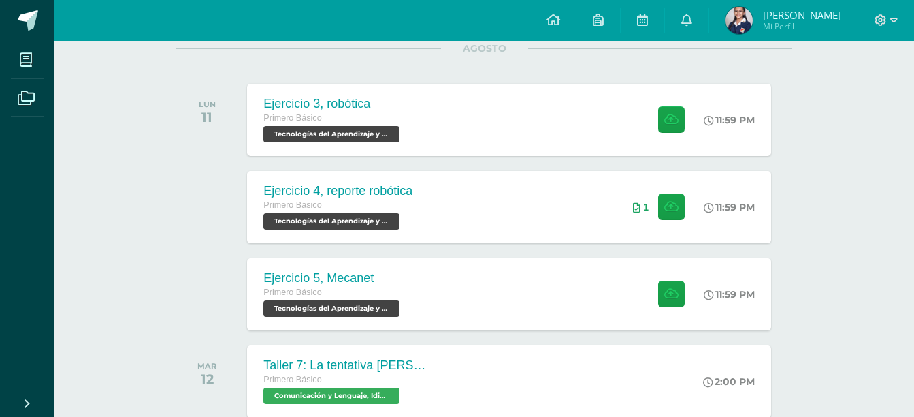
scroll to position [189, 0]
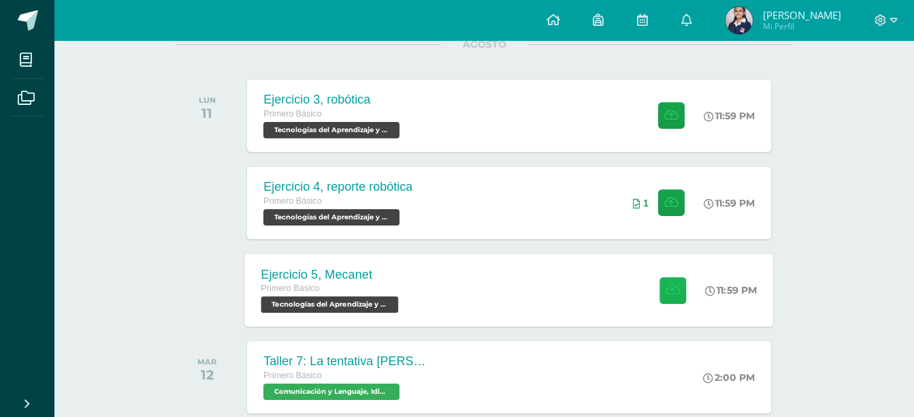
click at [666, 293] on icon at bounding box center [673, 290] width 14 height 12
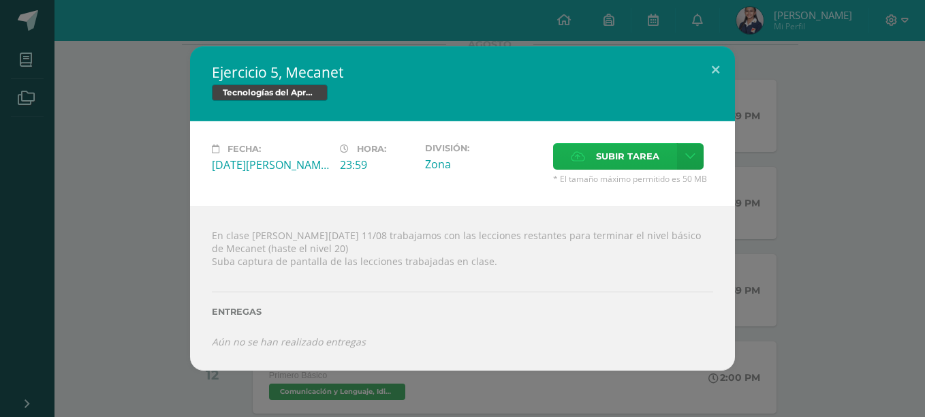
click at [631, 146] on span "Subir tarea" at bounding box center [627, 156] width 63 height 25
click at [0, 0] on input "Subir tarea" at bounding box center [0, 0] width 0 height 0
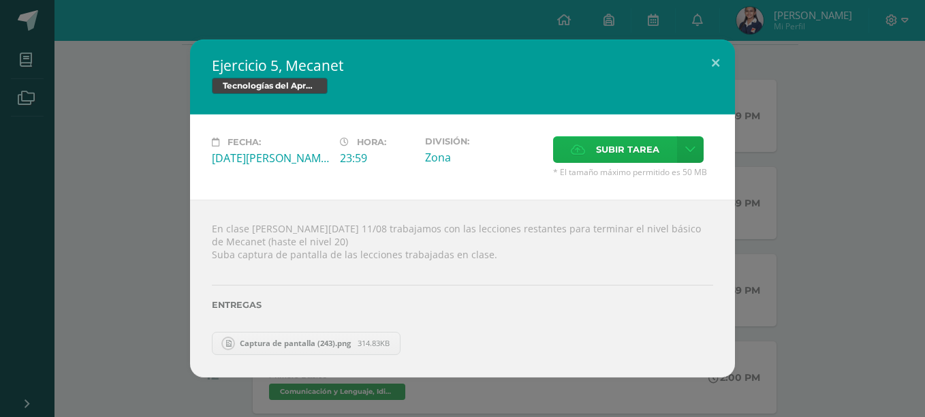
click at [609, 147] on span "Subir tarea" at bounding box center [627, 149] width 63 height 25
click at [0, 0] on input "Subir tarea" at bounding box center [0, 0] width 0 height 0
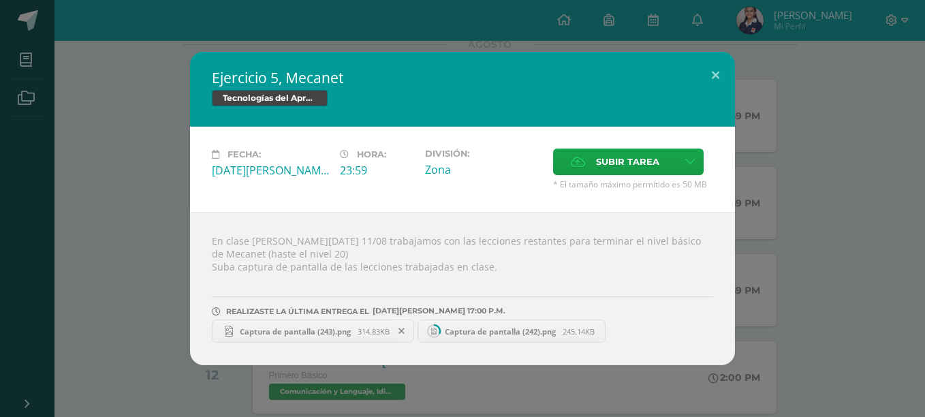
click at [313, 335] on span "Captura de pantalla (243).png" at bounding box center [295, 331] width 125 height 10
click at [592, 158] on label "Subir tarea" at bounding box center [615, 161] width 124 height 27
click at [0, 0] on input "Subir tarea" at bounding box center [0, 0] width 0 height 0
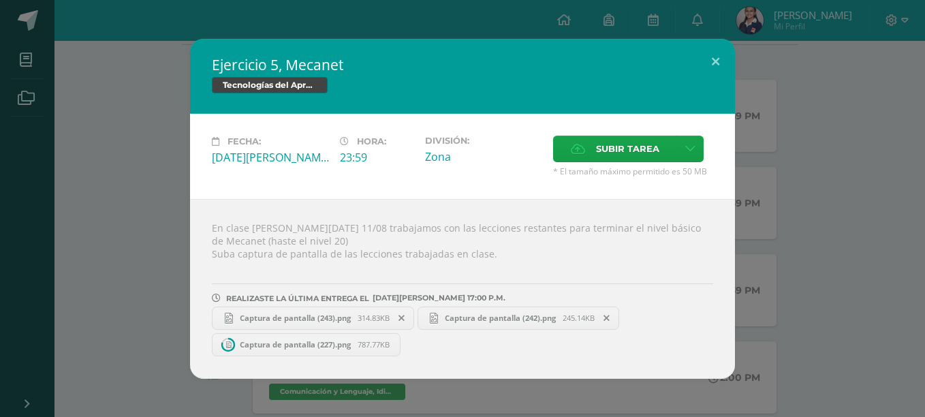
click at [319, 345] on span "Captura de pantalla (227).png" at bounding box center [295, 344] width 125 height 10
click at [404, 336] on link "Captura de pantalla (227).png 787.77KB" at bounding box center [313, 344] width 202 height 23
click at [404, 345] on icon at bounding box center [401, 345] width 6 height 10
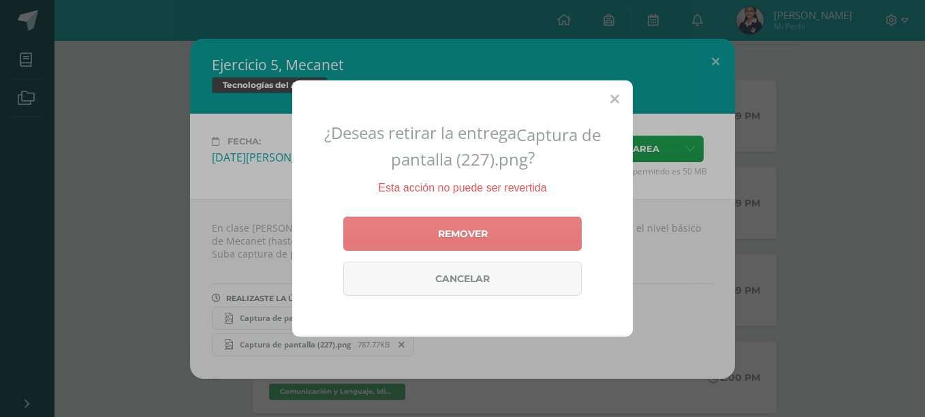
click at [482, 242] on link "Remover" at bounding box center [462, 234] width 238 height 34
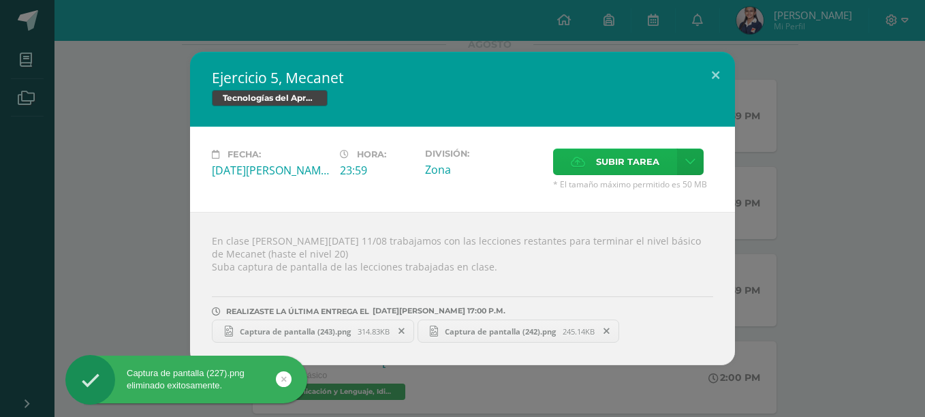
click at [647, 153] on span "Subir tarea" at bounding box center [627, 161] width 63 height 25
click at [0, 0] on input "Subir tarea" at bounding box center [0, 0] width 0 height 0
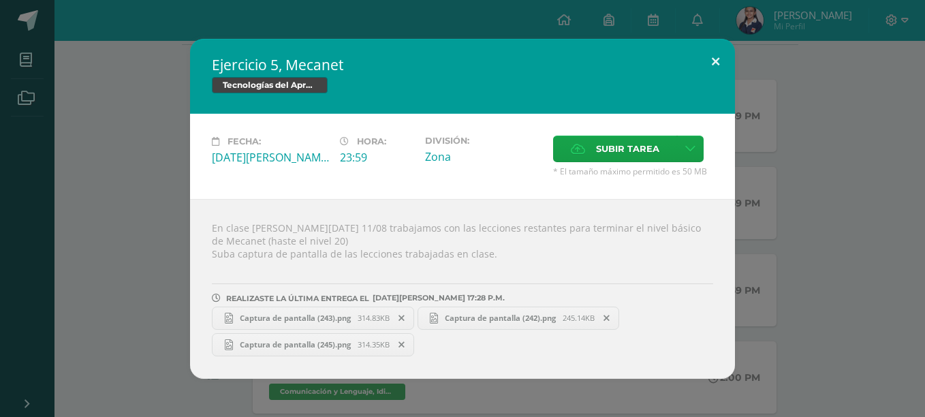
click at [712, 59] on button at bounding box center [715, 62] width 39 height 46
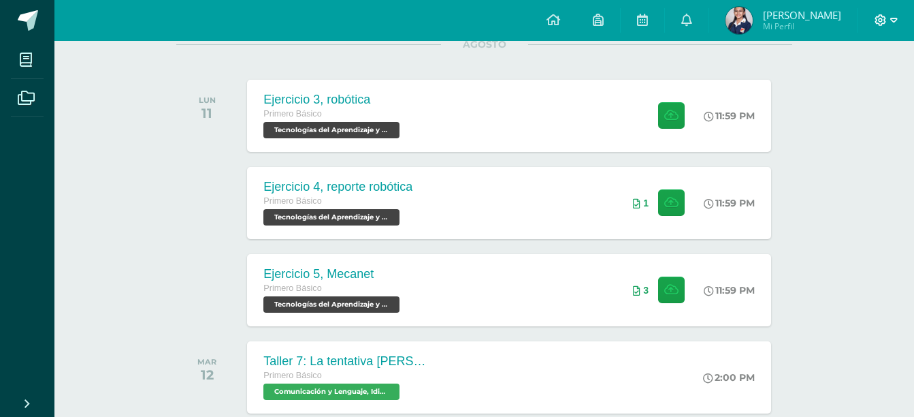
click at [882, 22] on icon at bounding box center [881, 20] width 12 height 12
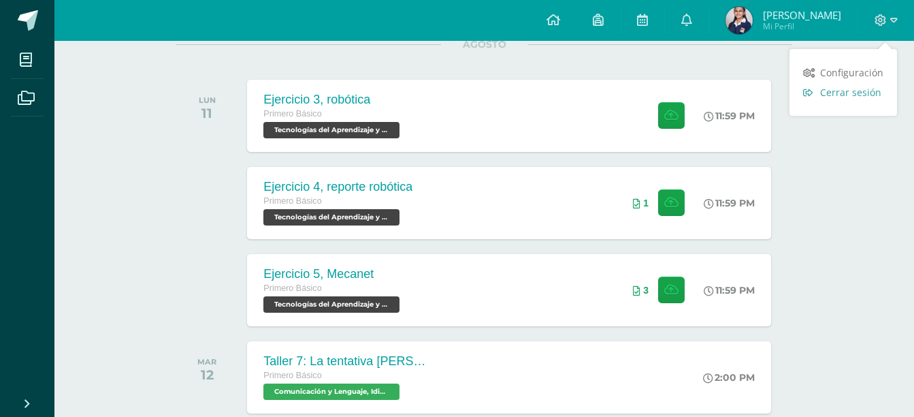
click at [829, 93] on span "Cerrar sesión" at bounding box center [850, 92] width 61 height 13
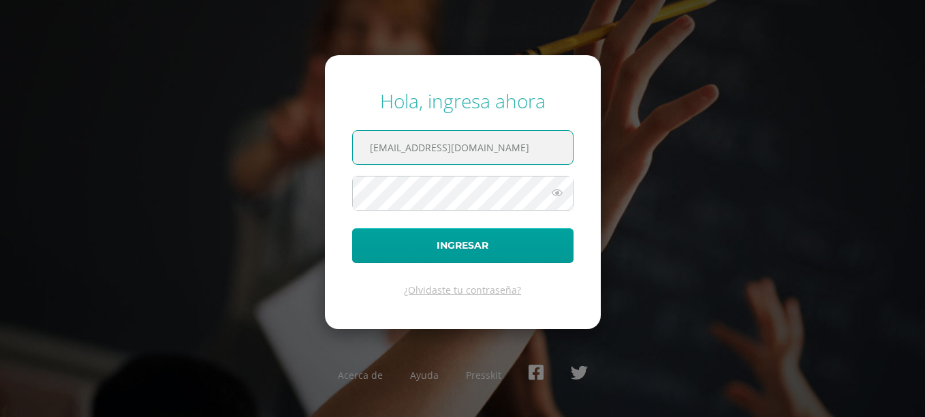
click at [527, 135] on input "2019122@colegiobelga.edu.gt" at bounding box center [463, 147] width 220 height 33
type input "2"
click at [391, 148] on input "2019122@colegiobelga.edu.gt" at bounding box center [463, 147] width 220 height 33
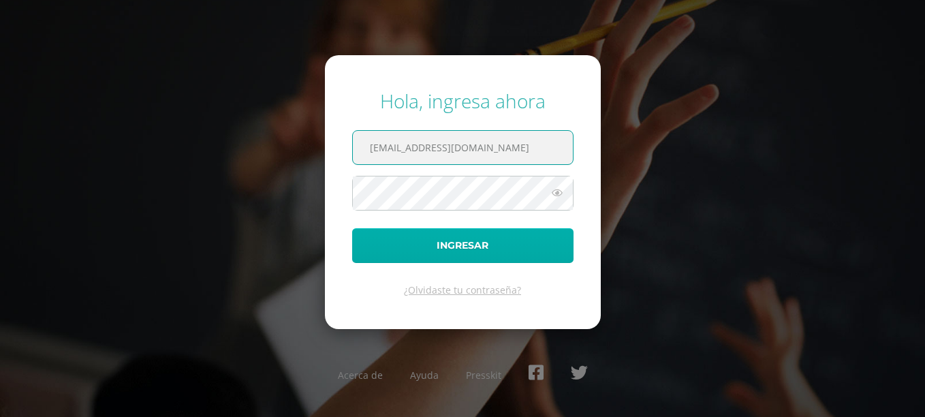
type input "2025969@colegiobelga.edu.gt"
click at [428, 249] on button "Ingresar" at bounding box center [462, 245] width 221 height 35
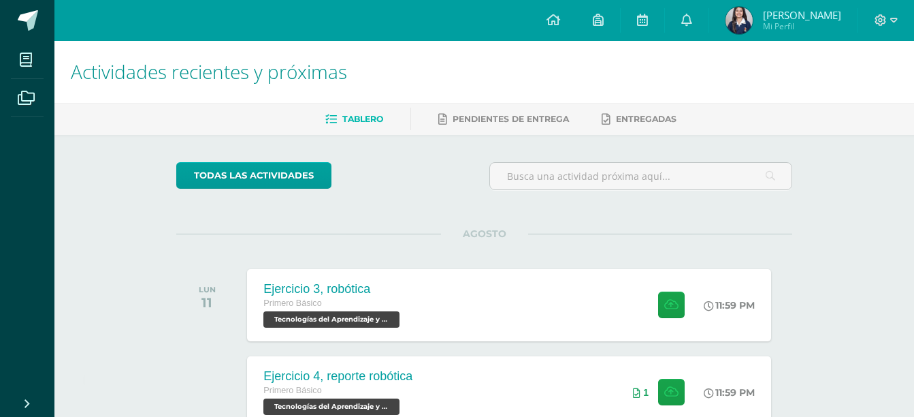
click at [763, 16] on span "Marcela Victoria Mi Perfil" at bounding box center [783, 20] width 121 height 27
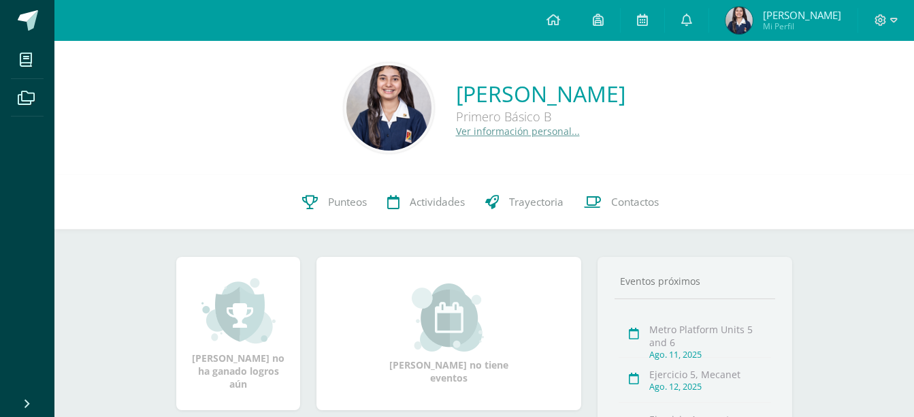
click at [456, 131] on link "Ver información personal..." at bounding box center [518, 131] width 124 height 13
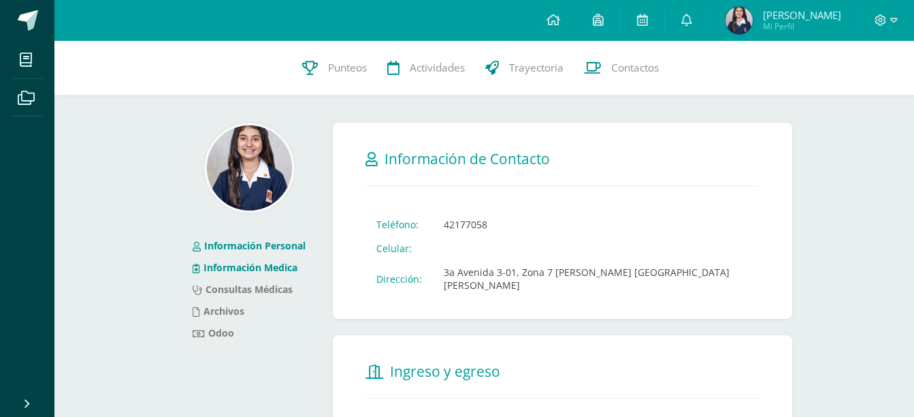
click at [259, 268] on link "Información Medica" at bounding box center [245, 267] width 105 height 13
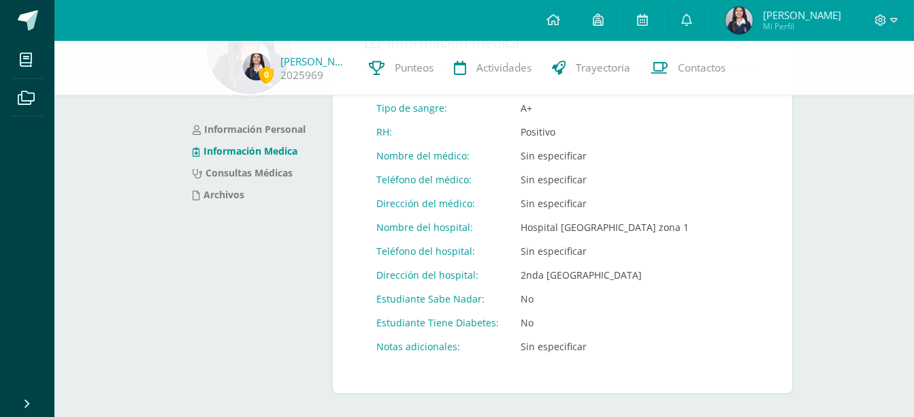
scroll to position [99, 0]
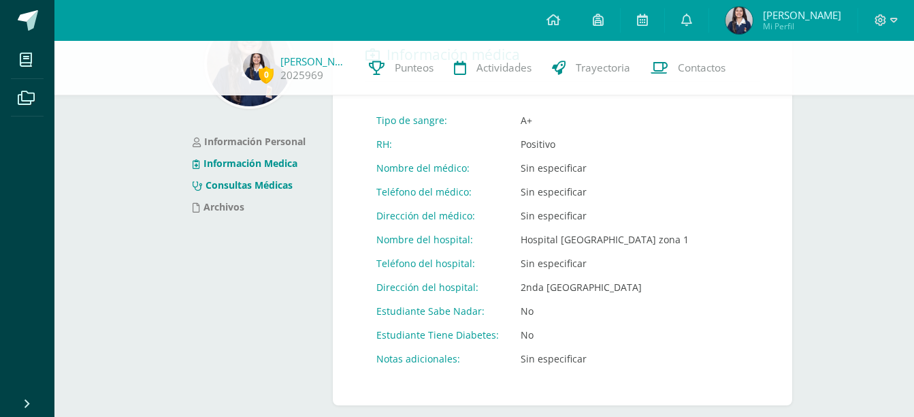
click at [226, 181] on link "Consultas Médicas" at bounding box center [243, 184] width 100 height 13
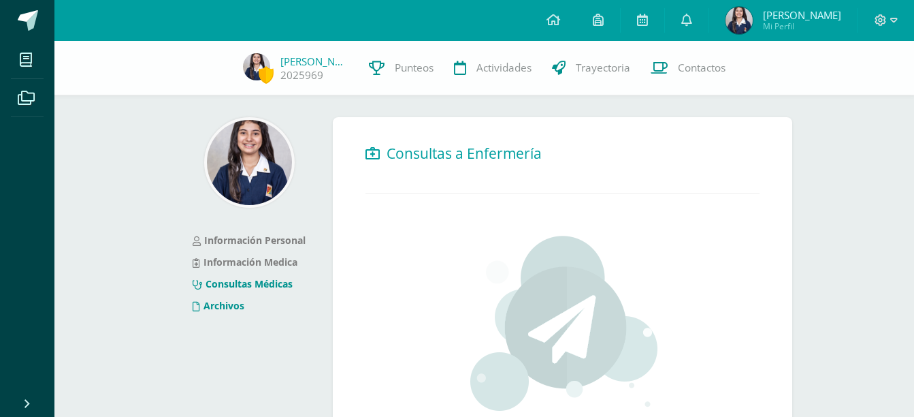
click at [227, 301] on link "Archivos" at bounding box center [219, 305] width 52 height 13
click at [698, 10] on link at bounding box center [687, 20] width 44 height 41
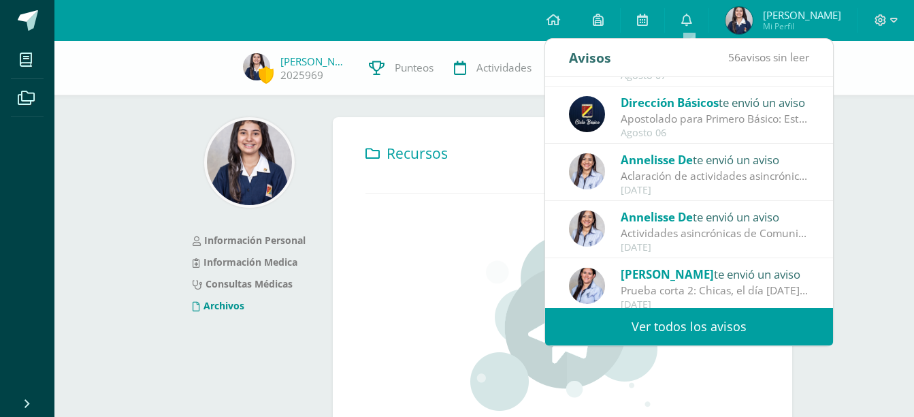
scroll to position [227, 0]
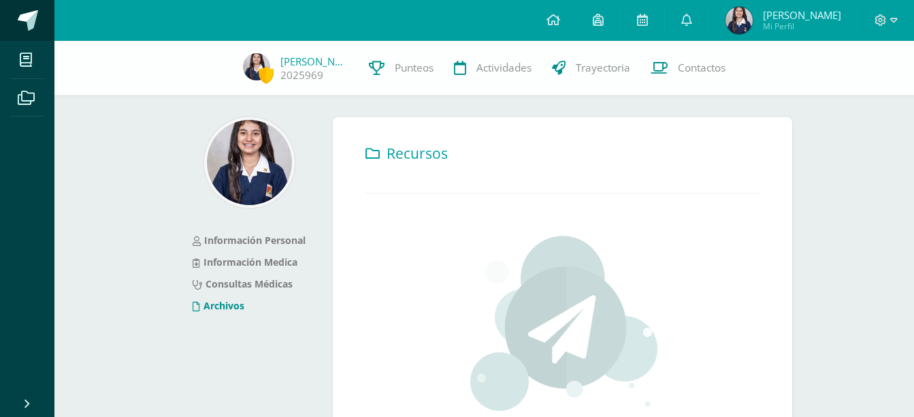
click at [18, 11] on span at bounding box center [28, 20] width 20 height 20
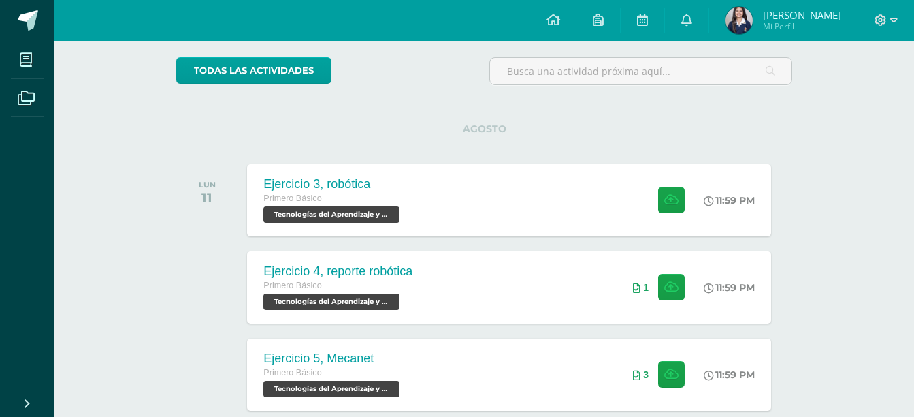
scroll to position [125, 0]
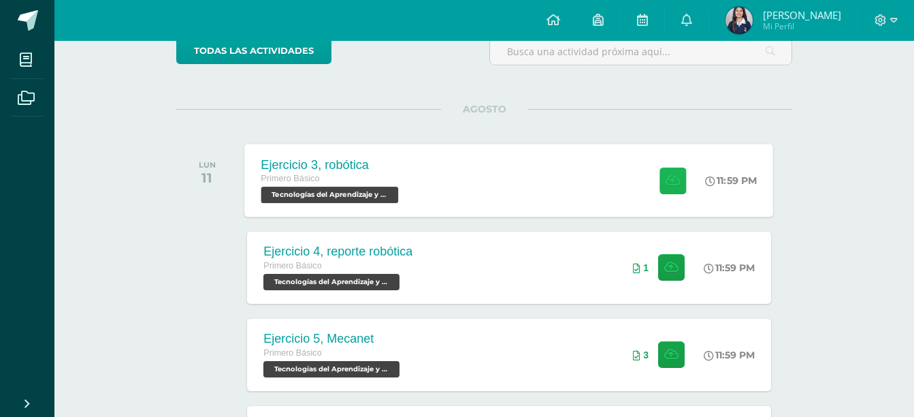
click at [660, 171] on button at bounding box center [673, 180] width 27 height 27
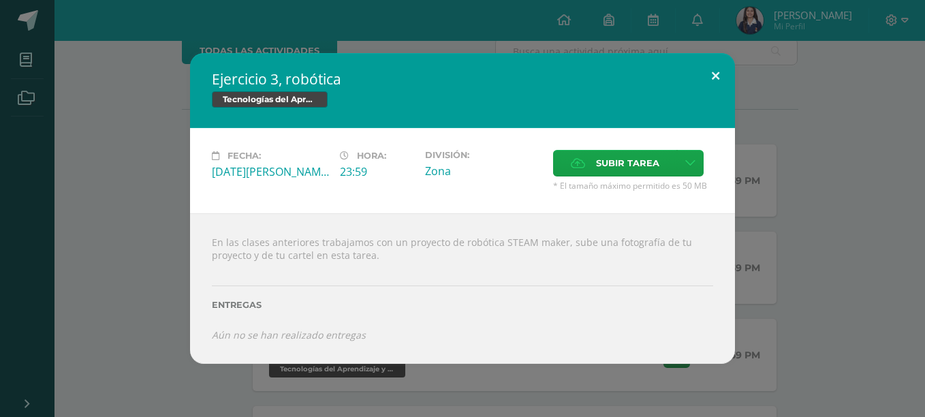
click at [714, 79] on button at bounding box center [715, 76] width 39 height 46
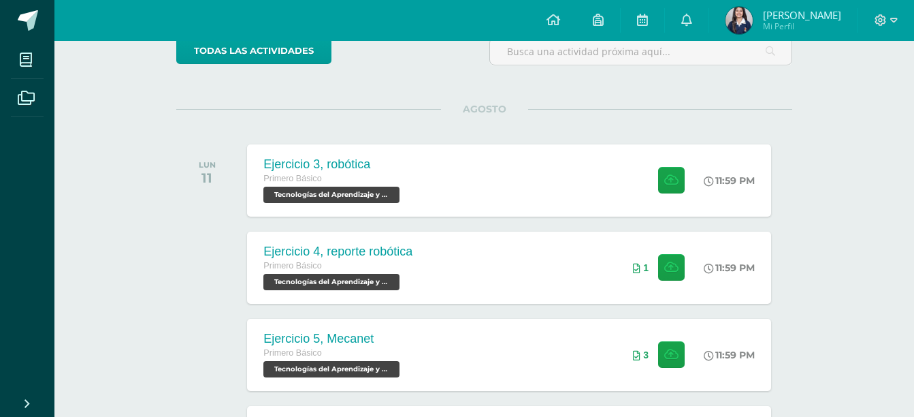
click at [871, 25] on div at bounding box center [887, 20] width 56 height 41
click at [876, 22] on icon at bounding box center [882, 20] width 12 height 12
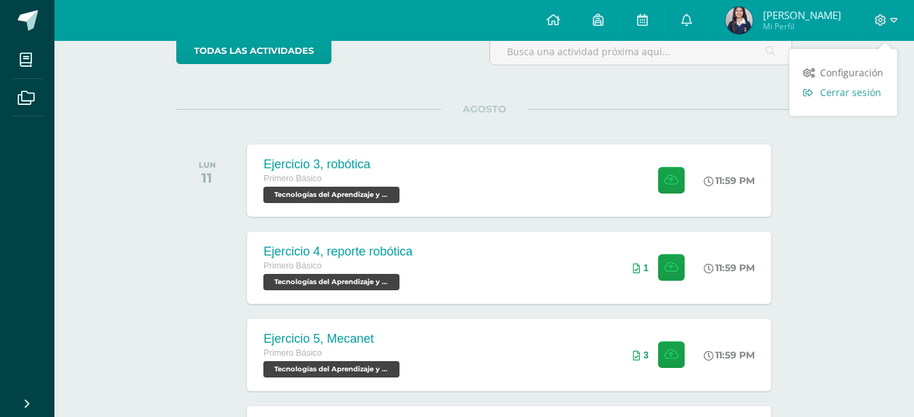
click at [852, 84] on link "Cerrar sesión" at bounding box center [844, 92] width 108 height 20
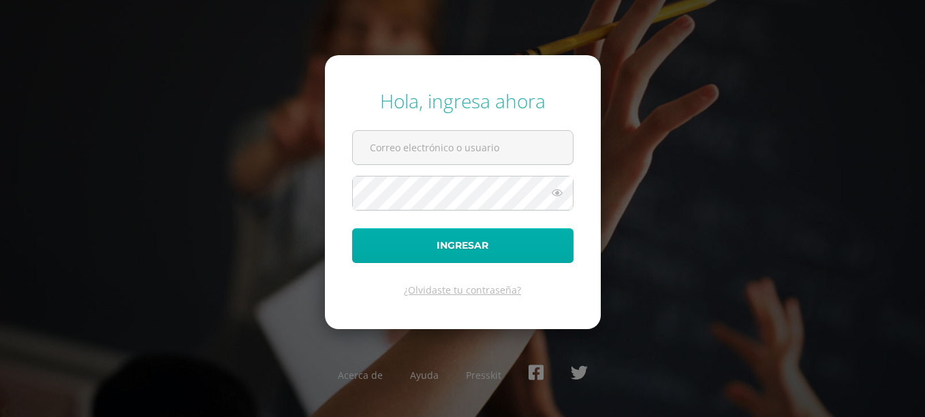
type input "[EMAIL_ADDRESS][DOMAIN_NAME]"
click at [470, 238] on button "Ingresar" at bounding box center [462, 245] width 221 height 35
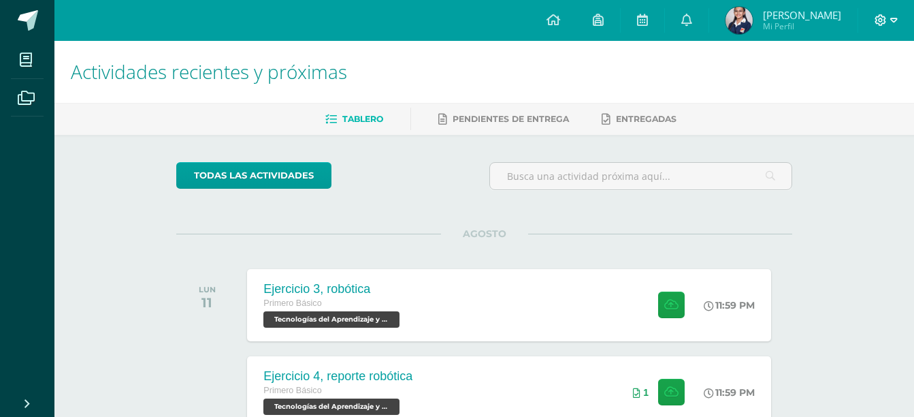
click at [878, 26] on span at bounding box center [886, 20] width 23 height 15
click at [857, 91] on span "Cerrar sesión" at bounding box center [850, 92] width 61 height 13
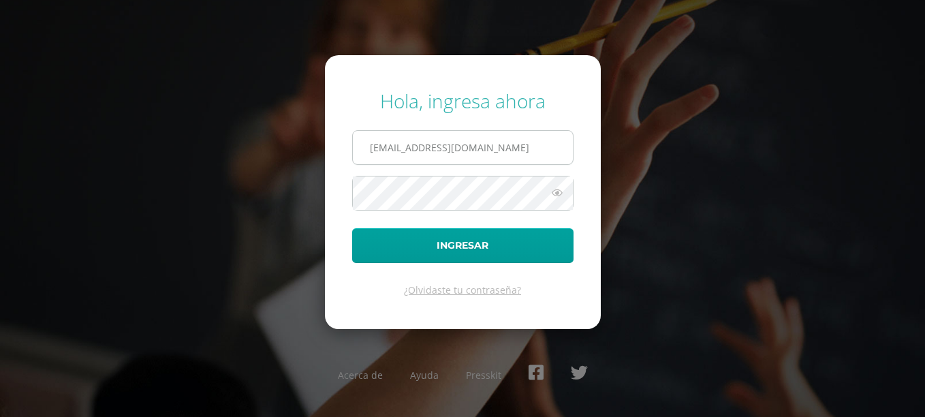
click at [400, 145] on input "[EMAIL_ADDRESS][DOMAIN_NAME]" at bounding box center [463, 147] width 220 height 33
type input "[EMAIL_ADDRESS][DOMAIN_NAME]"
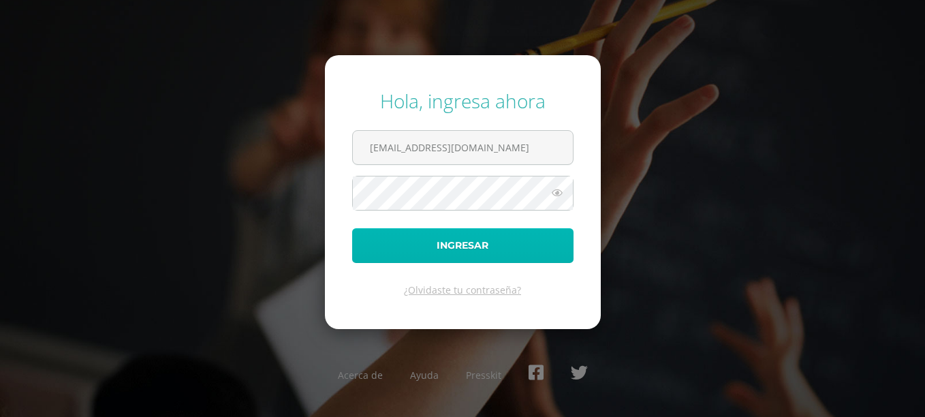
click at [364, 237] on button "Ingresar" at bounding box center [462, 245] width 221 height 35
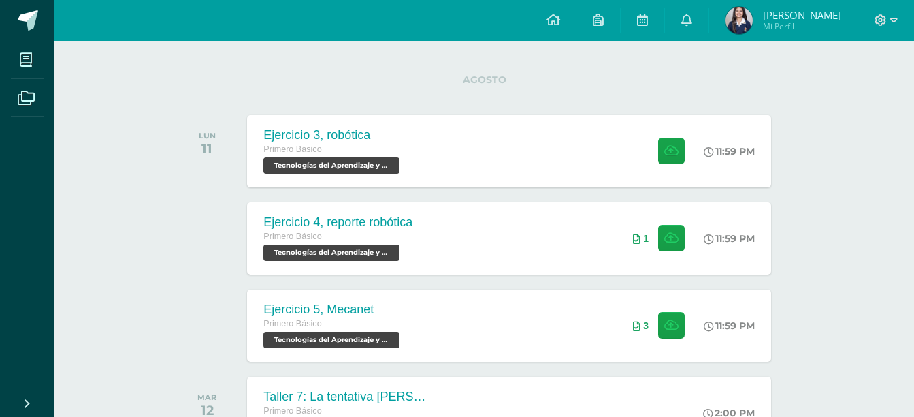
scroll to position [172, 0]
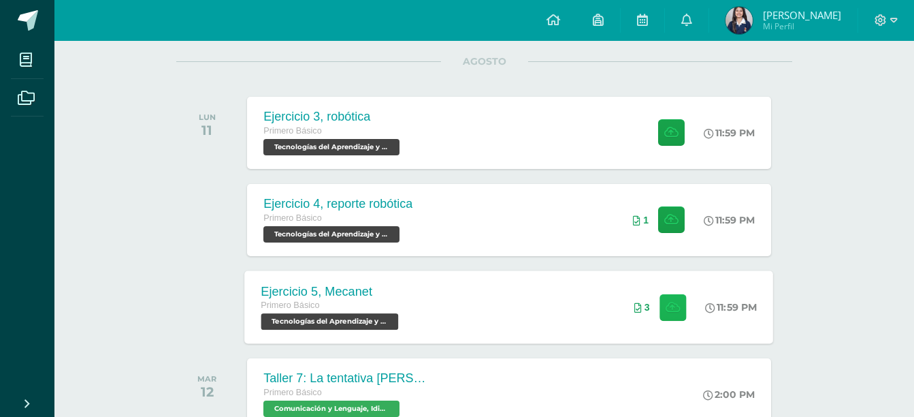
click at [666, 304] on icon at bounding box center [673, 307] width 14 height 12
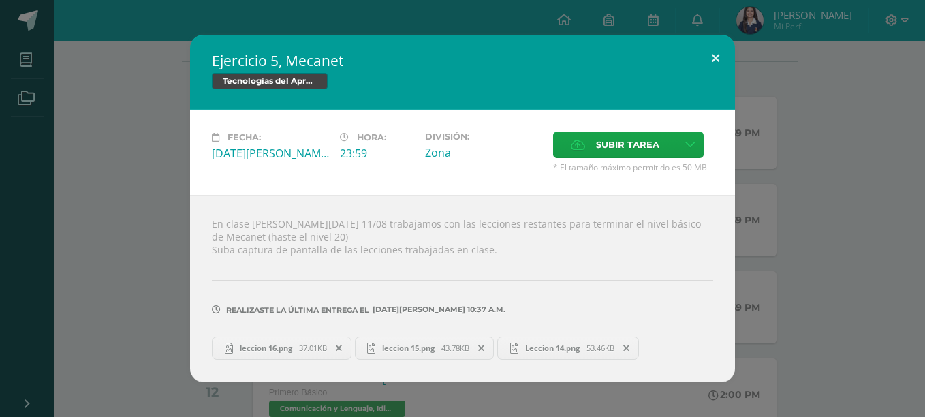
click at [714, 58] on button at bounding box center [715, 58] width 39 height 46
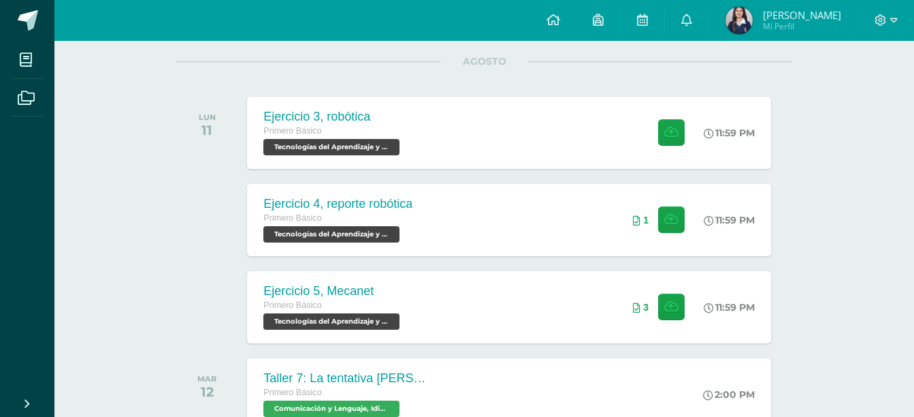
click at [873, 11] on div at bounding box center [887, 20] width 56 height 41
click at [880, 22] on icon at bounding box center [881, 20] width 12 height 12
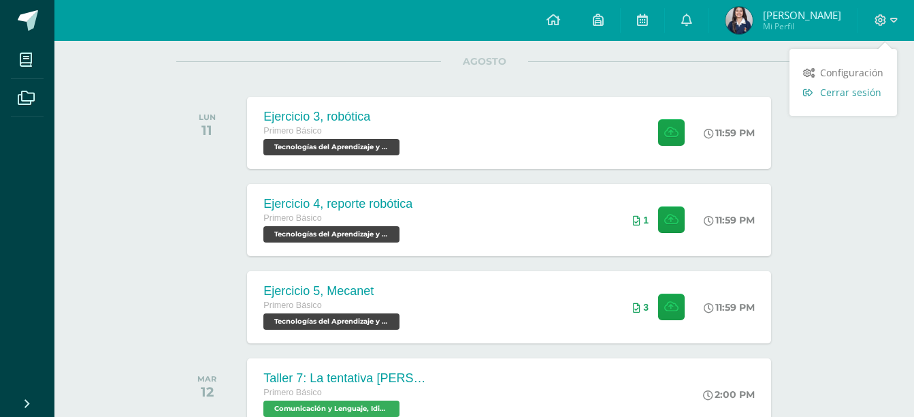
click at [867, 95] on span "Cerrar sesión" at bounding box center [850, 92] width 61 height 13
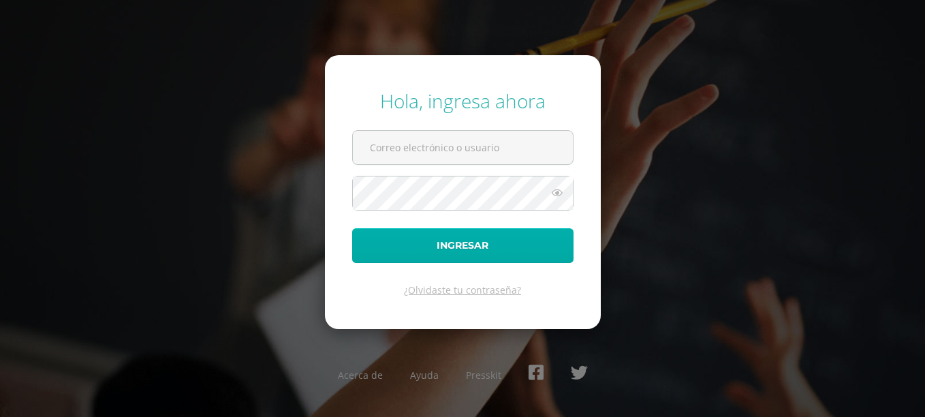
type input "2019122@colegiobelga.edu.gt"
click at [451, 256] on button "Ingresar" at bounding box center [462, 245] width 221 height 35
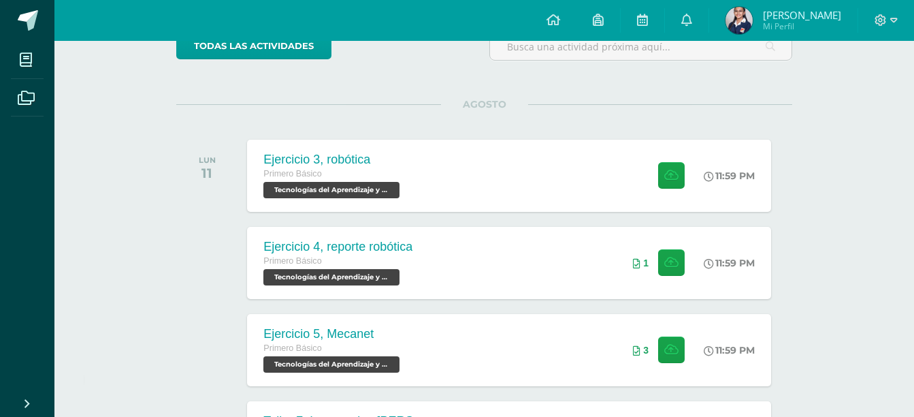
scroll to position [163, 0]
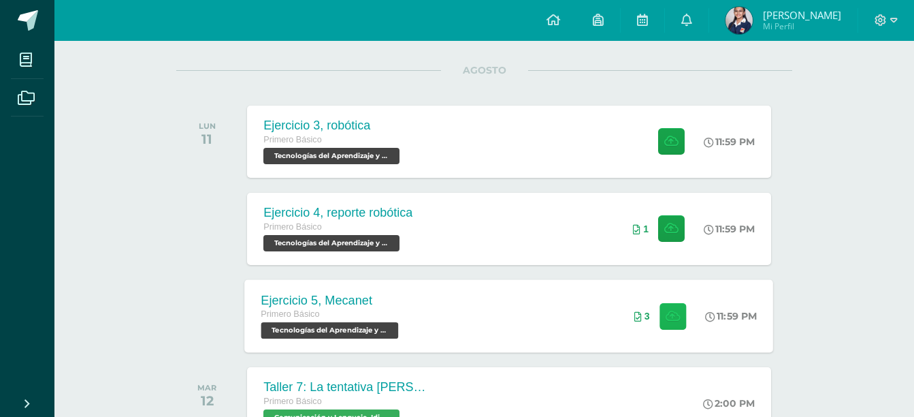
click at [669, 310] on icon at bounding box center [673, 316] width 14 height 12
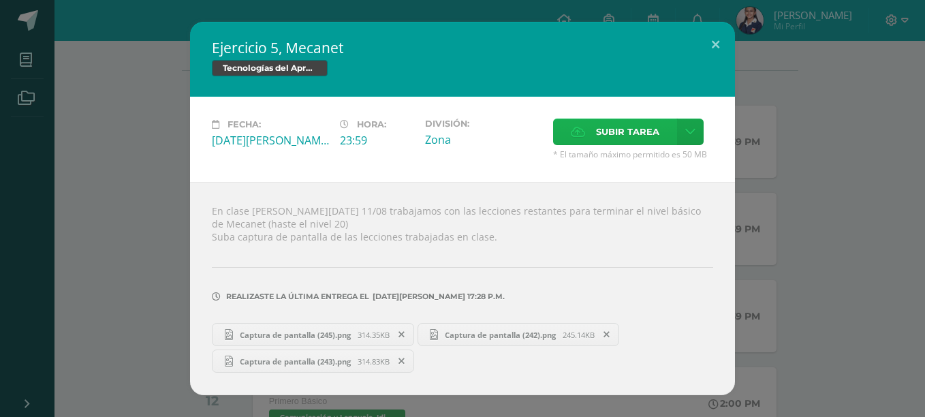
click at [609, 125] on span "Subir tarea" at bounding box center [627, 131] width 63 height 25
click at [0, 0] on input "Subir tarea" at bounding box center [0, 0] width 0 height 0
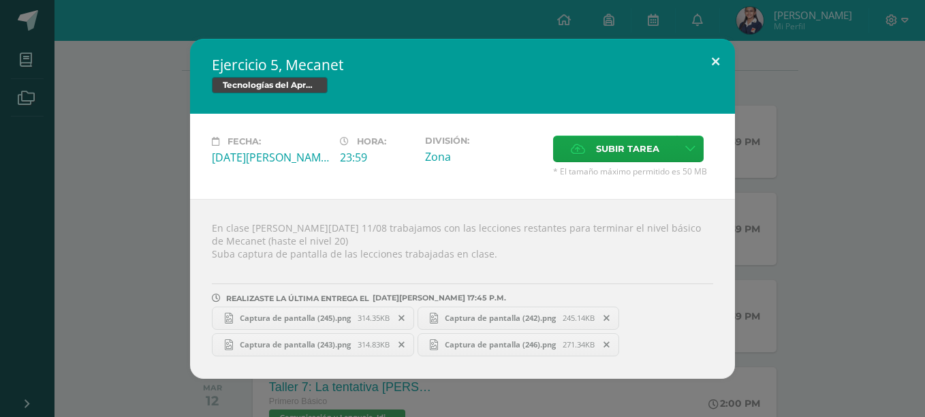
click at [706, 59] on button at bounding box center [715, 62] width 39 height 46
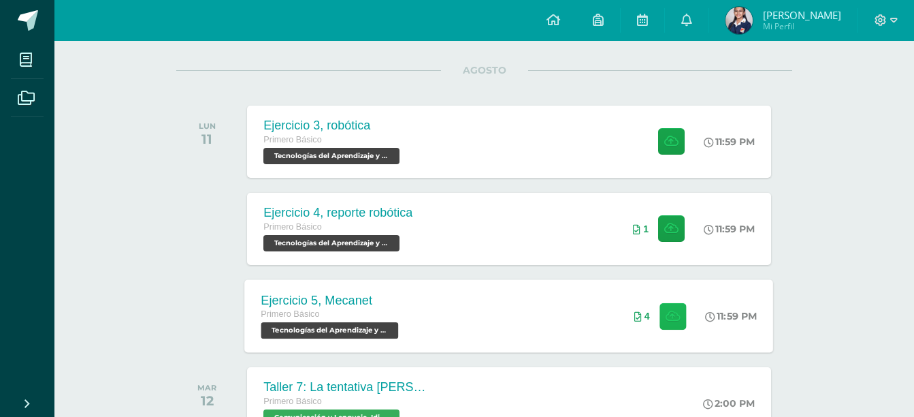
click at [678, 306] on button at bounding box center [673, 315] width 27 height 27
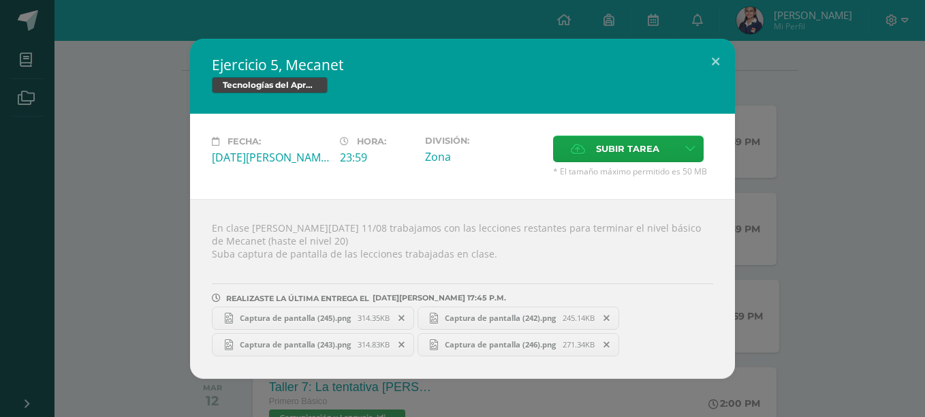
click at [678, 306] on div "Captura de pantalla (245).png 314.35KB Captura de pantalla (242).png 245.14KB 3…" at bounding box center [462, 329] width 501 height 53
click at [601, 144] on span "Subir tarea" at bounding box center [627, 148] width 63 height 25
click at [0, 0] on input "Subir tarea" at bounding box center [0, 0] width 0 height 0
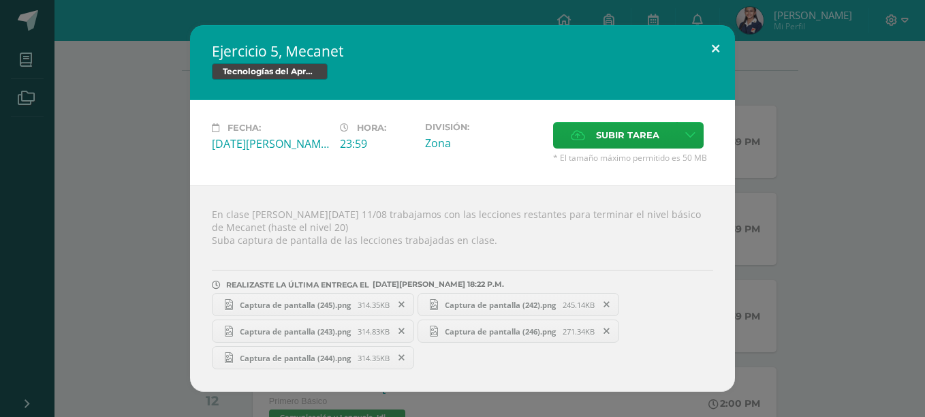
click at [709, 40] on button at bounding box center [715, 48] width 39 height 46
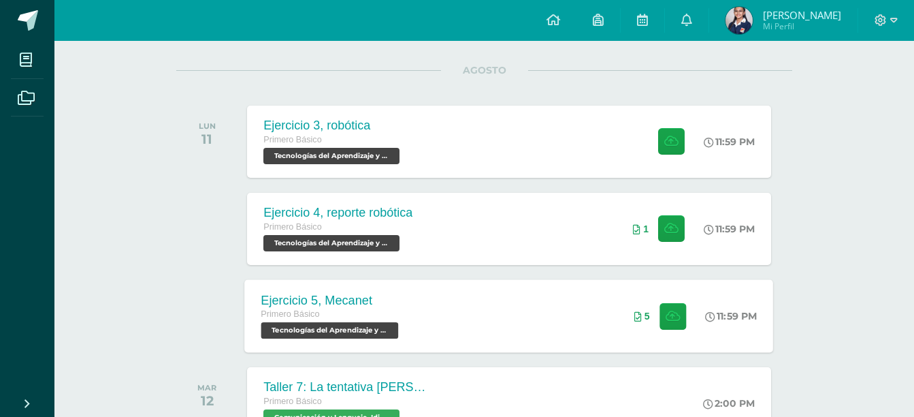
click at [664, 302] on div "5" at bounding box center [660, 315] width 85 height 73
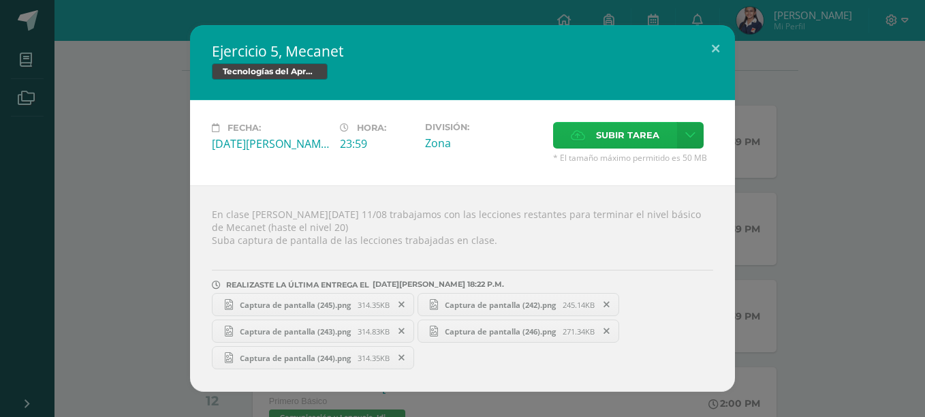
click at [599, 142] on span "Subir tarea" at bounding box center [627, 135] width 63 height 25
click at [0, 0] on input "Subir tarea" at bounding box center [0, 0] width 0 height 0
click at [718, 42] on button at bounding box center [715, 48] width 39 height 46
